Goal: Task Accomplishment & Management: Use online tool/utility

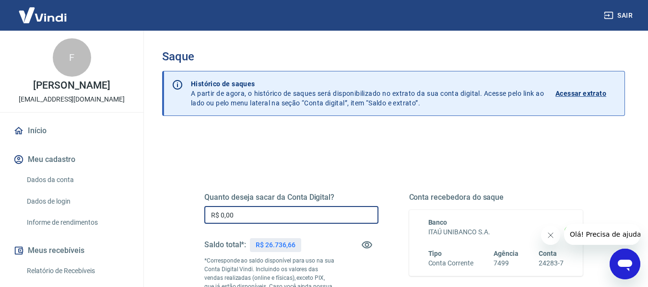
click at [237, 220] on input "R$ 0,00" at bounding box center [291, 215] width 174 height 18
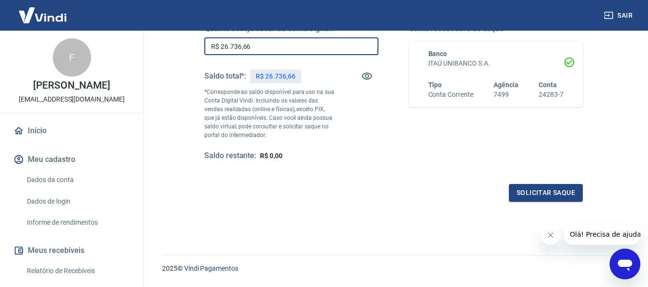
scroll to position [169, 0]
type input "R$ 26.736,66"
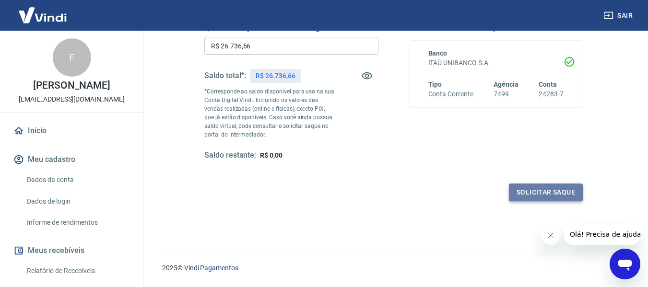
click at [526, 194] on button "Solicitar saque" at bounding box center [546, 193] width 74 height 18
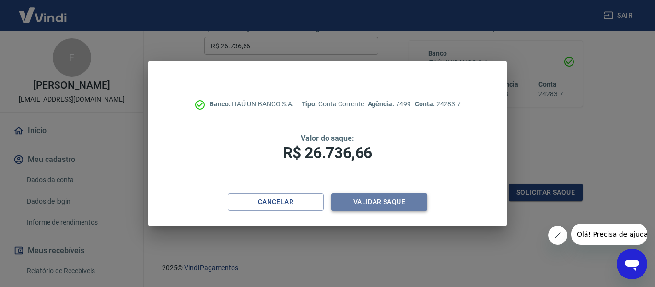
click at [368, 198] on button "Validar saque" at bounding box center [379, 202] width 96 height 18
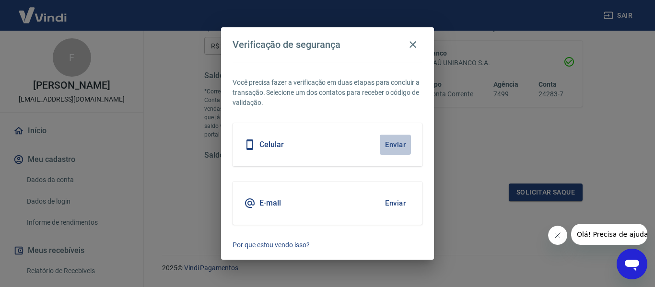
click at [402, 143] on button "Enviar" at bounding box center [395, 145] width 31 height 20
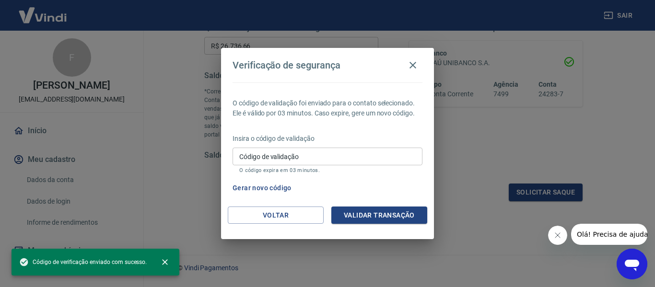
click at [383, 146] on div "Insira o código de validação Código de validação Código de validação O código e…" at bounding box center [328, 155] width 190 height 42
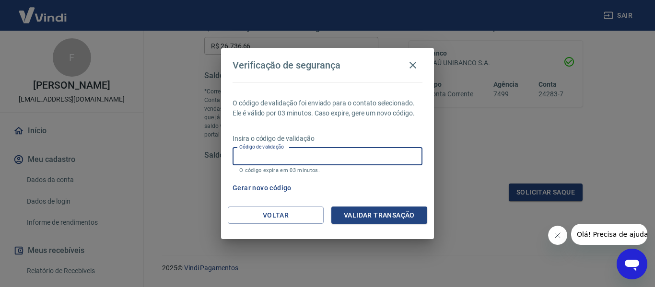
click at [378, 163] on input "Código de validação" at bounding box center [328, 157] width 190 height 18
type input "262078"
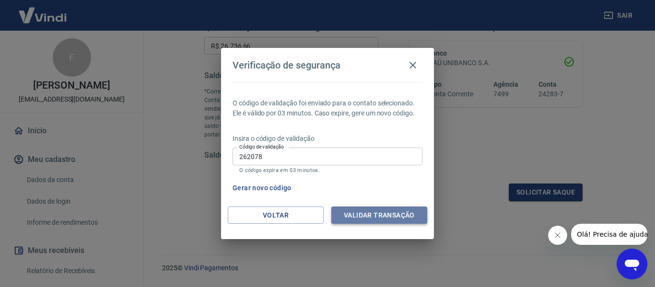
click at [384, 215] on button "Validar transação" at bounding box center [379, 216] width 96 height 18
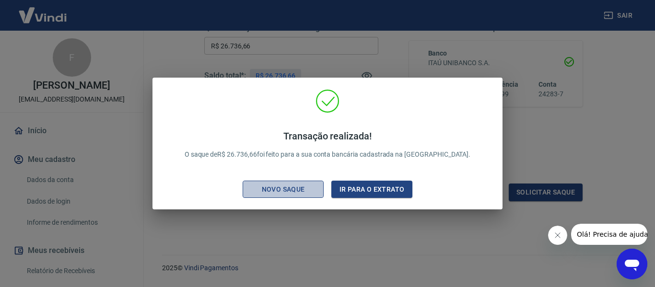
click at [284, 187] on div "Novo saque" at bounding box center [283, 190] width 66 height 12
